Goal: Find specific page/section: Find specific page/section

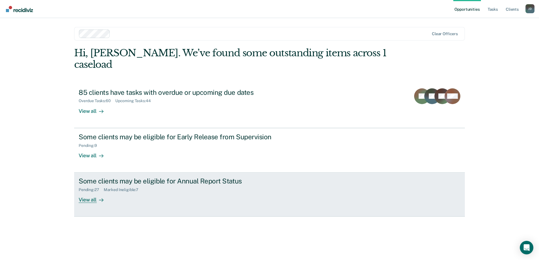
click at [88, 193] on div "View all" at bounding box center [95, 198] width 32 height 11
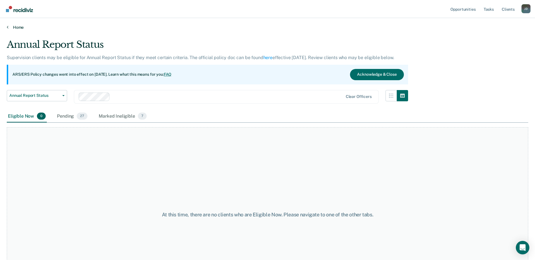
click at [14, 28] on link "Home" at bounding box center [267, 27] width 521 height 5
